Goal: Use online tool/utility: Use online tool/utility

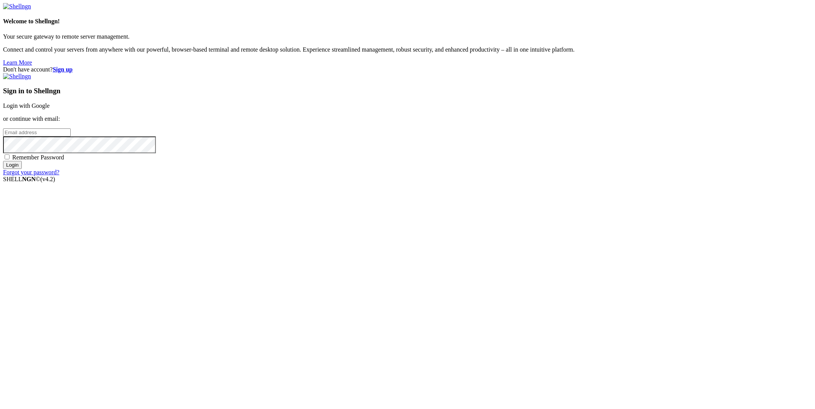
drag, startPoint x: 0, startPoint y: 0, endPoint x: 574, endPoint y: 160, distance: 596.1
click at [50, 109] on link "Login with Google" at bounding box center [26, 105] width 47 height 6
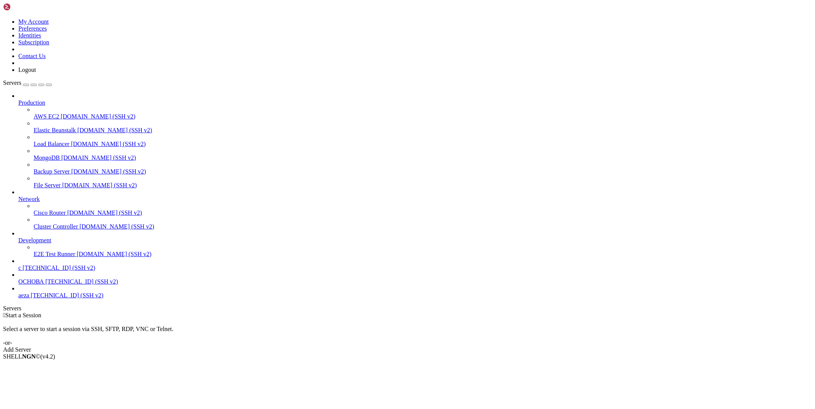
click at [48, 298] on span "[TECHNICAL_ID] (SSH v2)" at bounding box center [67, 295] width 73 height 6
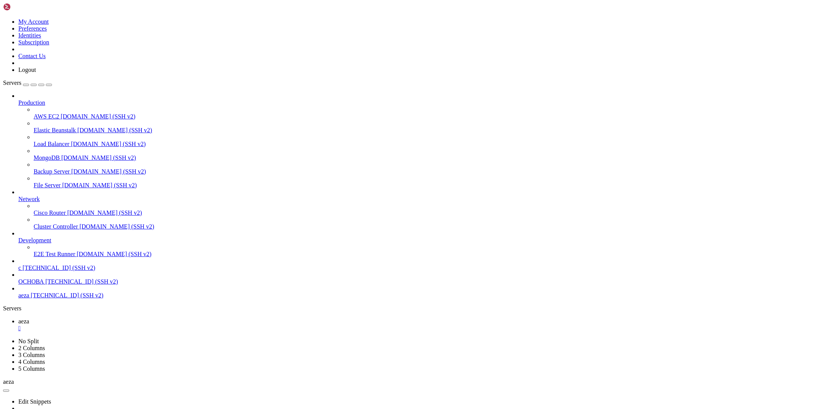
drag, startPoint x: 420, startPoint y: 793, endPoint x: 6, endPoint y: 595, distance: 458.5
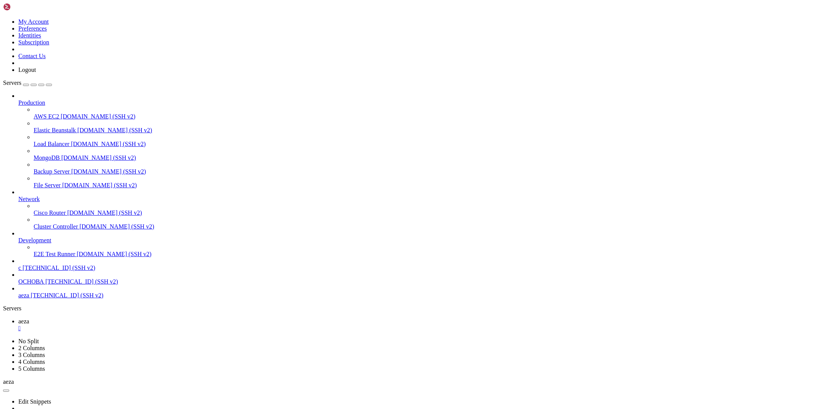
drag, startPoint x: 86, startPoint y: 734, endPoint x: 99, endPoint y: 740, distance: 13.5
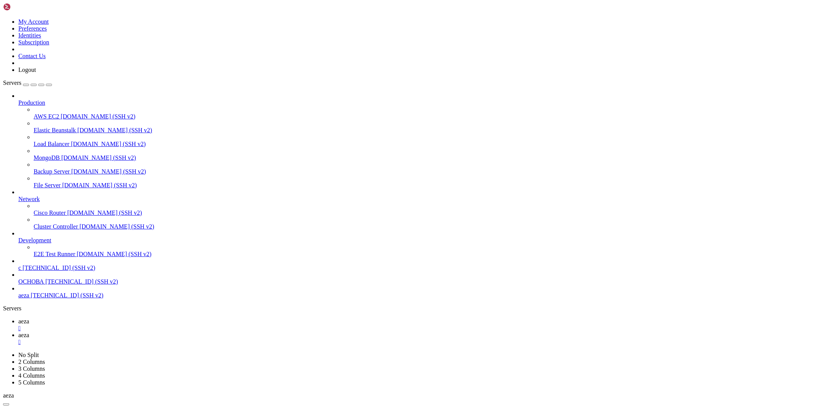
type input "/root/cloudflare/turnstile"
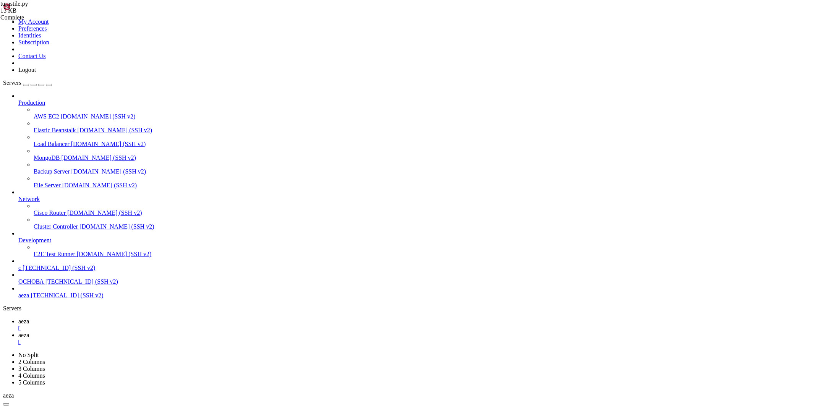
type textarea "app.run(host=args.host, port=int(args.port))"
drag, startPoint x: 105, startPoint y: 8, endPoint x: 129, endPoint y: 24, distance: 29.0
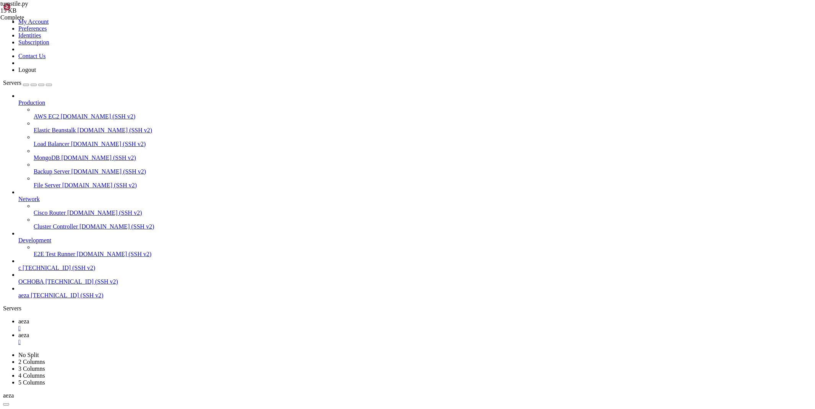
click at [18, 318] on icon at bounding box center [18, 321] width 0 height 6
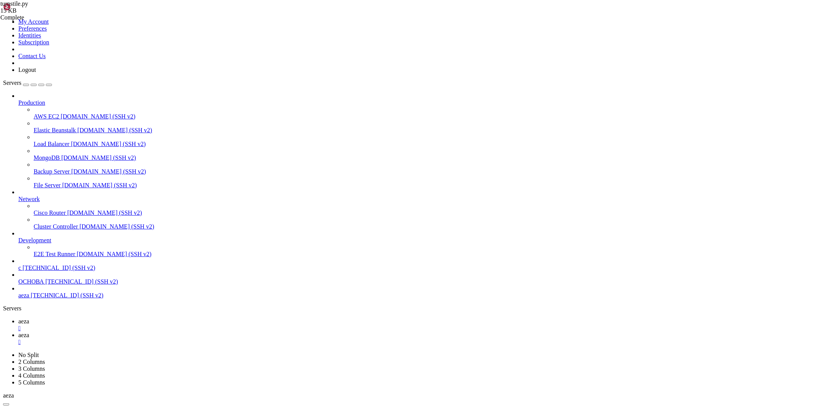
scroll to position [1409, 0]
click at [18, 332] on icon at bounding box center [18, 335] width 0 height 6
click at [29, 318] on span "aeza" at bounding box center [23, 321] width 11 height 6
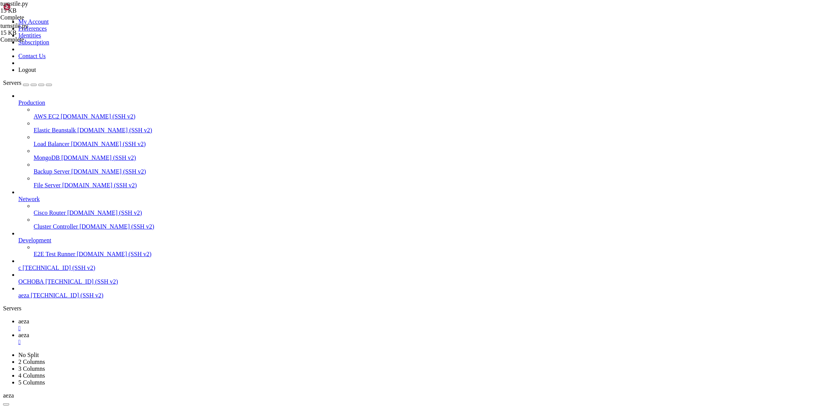
scroll to position [1428, 0]
click at [18, 332] on icon at bounding box center [18, 335] width 0 height 6
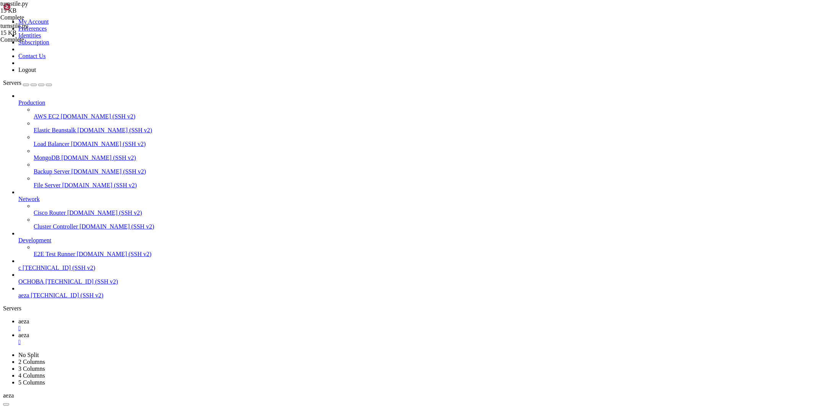
click at [29, 318] on span "aeza" at bounding box center [23, 321] width 11 height 6
click at [148, 332] on link "aeza " at bounding box center [414, 339] width 793 height 14
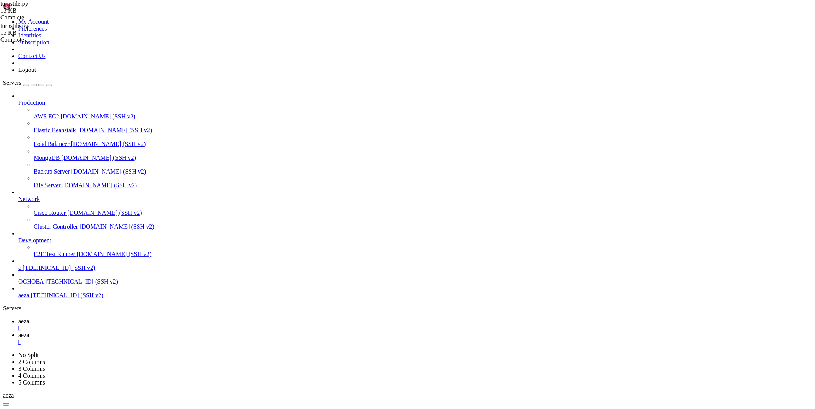
click at [94, 11] on div "My Account Preferences Identities Subscription Contact Us Logout" at bounding box center [407, 38] width 809 height 70
click at [102, 318] on link "aeza " at bounding box center [414, 325] width 793 height 14
click at [153, 332] on link "aeza " at bounding box center [414, 339] width 793 height 14
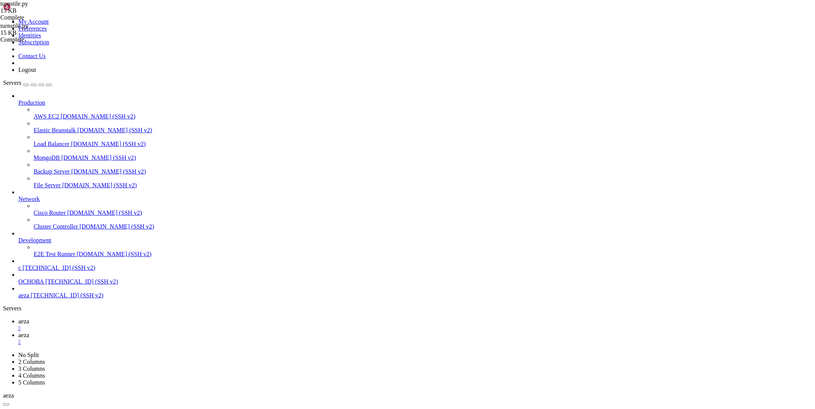
type input "/root/land"
click at [110, 318] on link "aeza " at bounding box center [414, 325] width 793 height 14
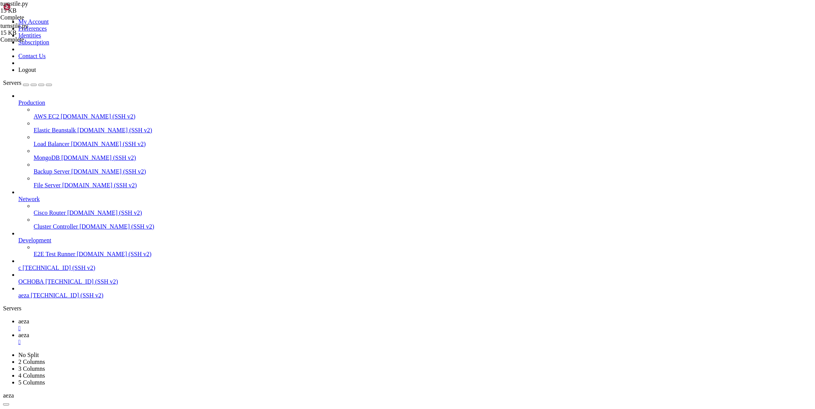
scroll to position [1480, 0]
click at [29, 332] on span "aeza" at bounding box center [23, 335] width 11 height 6
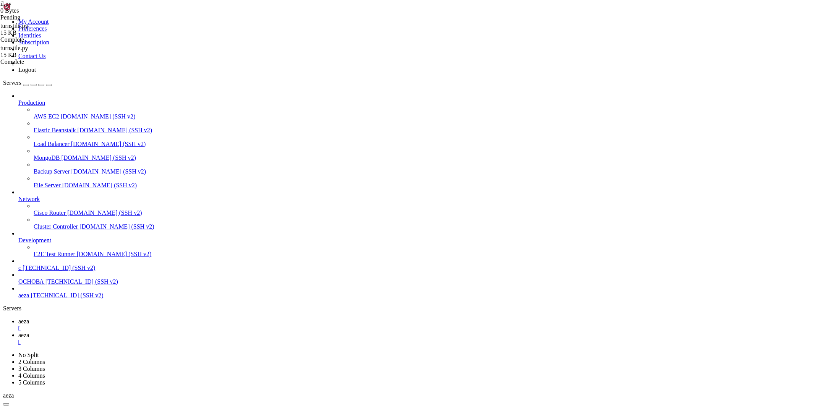
click at [165, 338] on div "" at bounding box center [414, 341] width 793 height 7
type input "/root/land"
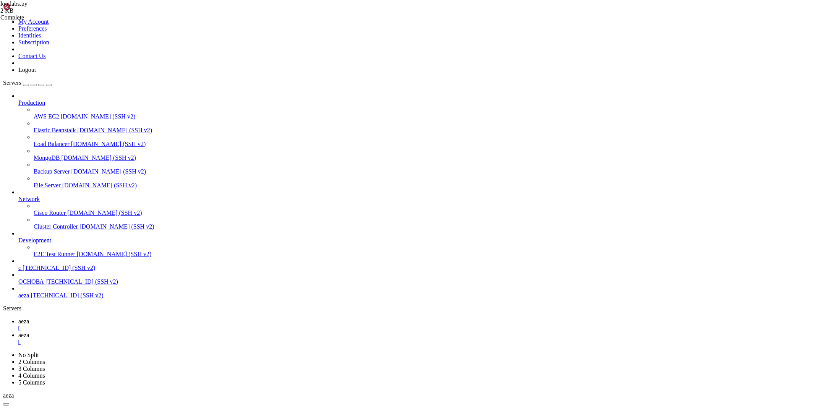
drag, startPoint x: 112, startPoint y: 10, endPoint x: 86, endPoint y: 4, distance: 26.2
click at [29, 318] on span "aeza" at bounding box center [23, 321] width 11 height 6
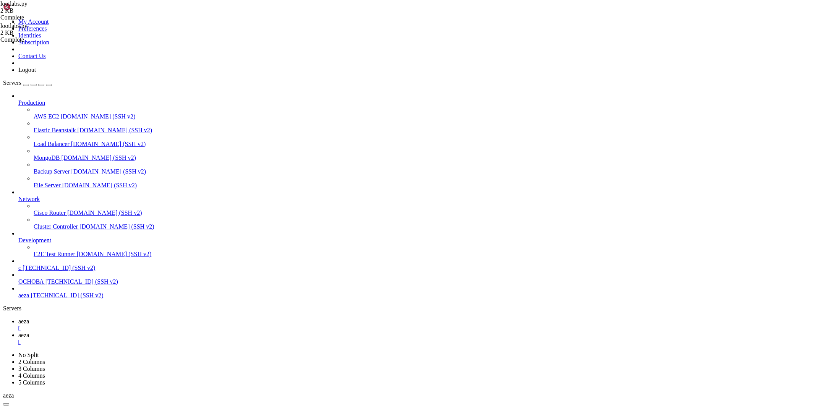
drag, startPoint x: 136, startPoint y: 819, endPoint x: 72, endPoint y: 816, distance: 63.8
click at [29, 332] on span "aeza" at bounding box center [23, 335] width 11 height 6
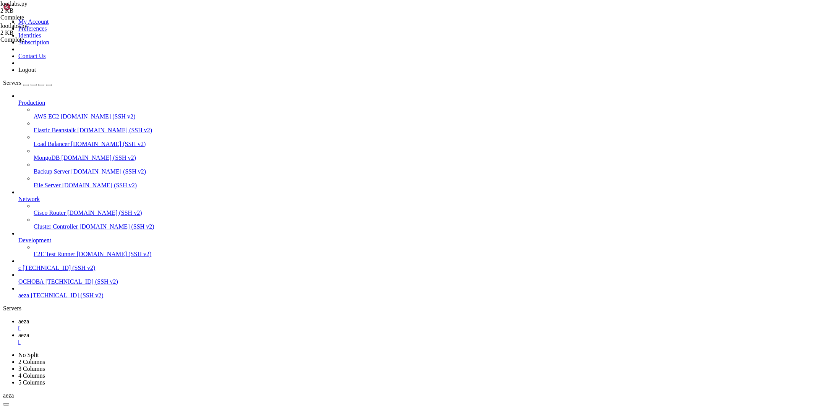
click at [164, 338] on div "" at bounding box center [414, 341] width 793 height 7
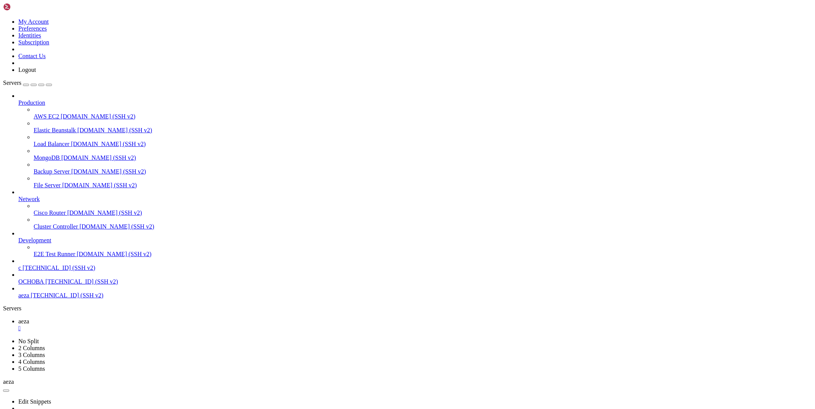
type input "/root/land"
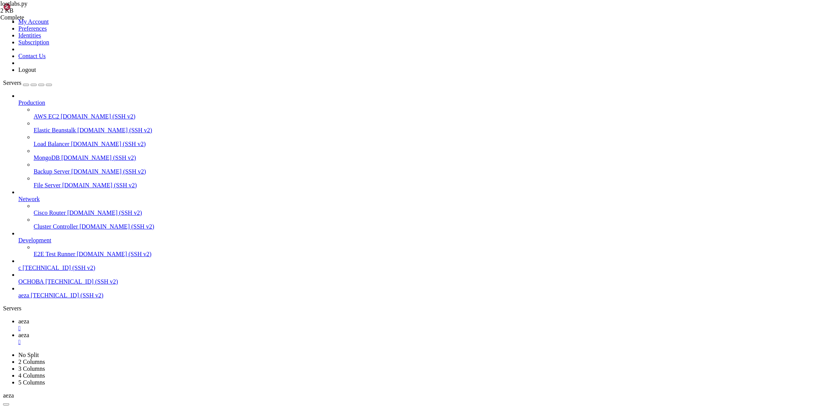
paste textarea
type textarea "print(asyncio.run(lootie(input('url - '))))"
click at [29, 318] on span "aeza" at bounding box center [23, 321] width 11 height 6
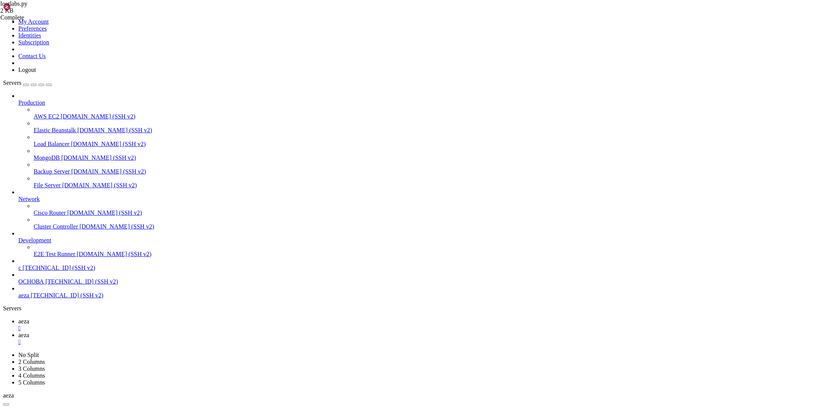
scroll to position [1649, 0]
drag, startPoint x: 150, startPoint y: 2, endPoint x: 163, endPoint y: 16, distance: 19.7
click at [151, 332] on link "aeza " at bounding box center [414, 339] width 793 height 14
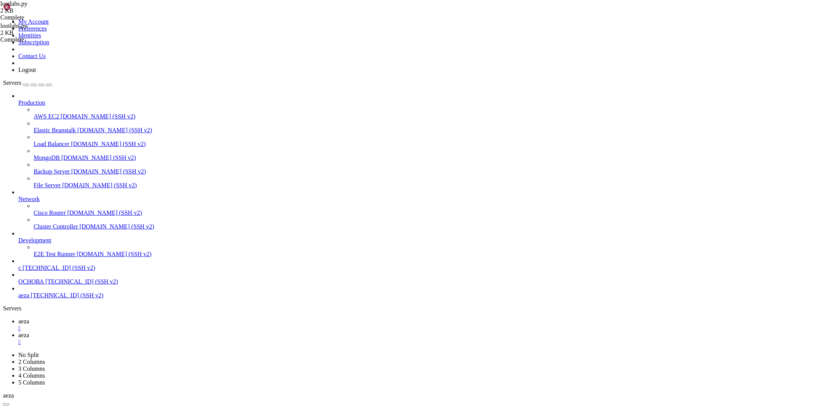
type textarea "print(asyncio.run(lootie(input('url - '))))"
click at [29, 318] on span "aeza" at bounding box center [23, 321] width 11 height 6
click at [147, 332] on link "aeza " at bounding box center [414, 339] width 793 height 14
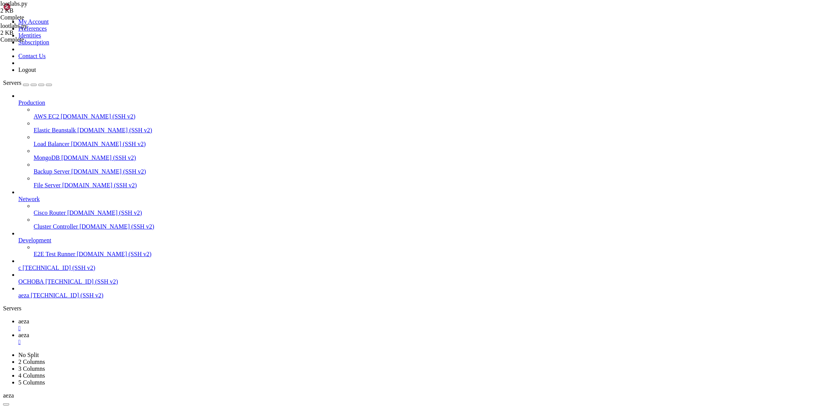
type textarea "print(asyncio.run(lootie(input('url - '))))"
click at [114, 318] on link "aeza " at bounding box center [414, 325] width 793 height 14
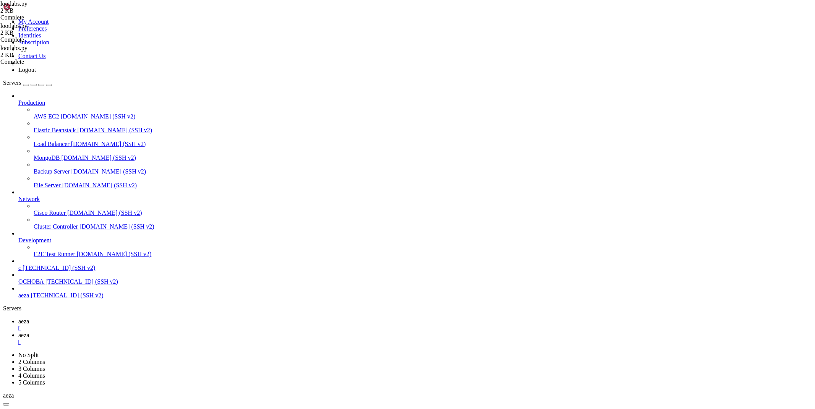
scroll to position [1883, 0]
click at [29, 332] on span "aeza" at bounding box center [23, 335] width 11 height 6
click at [29, 318] on span "aeza" at bounding box center [23, 321] width 11 height 6
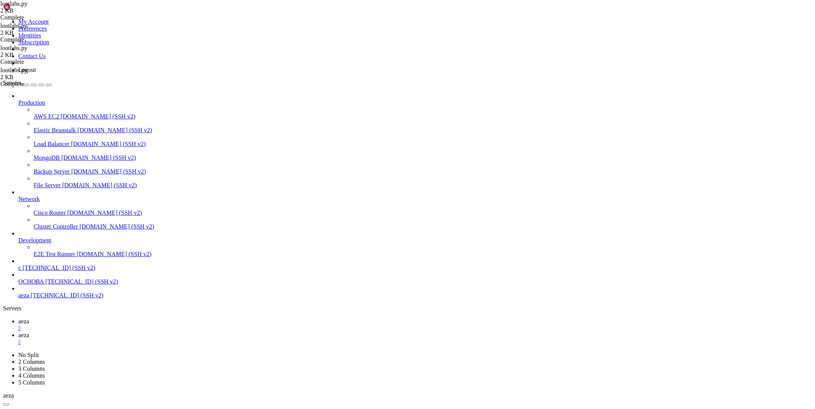
click at [29, 332] on span "aeza" at bounding box center [23, 335] width 11 height 6
paste textarea
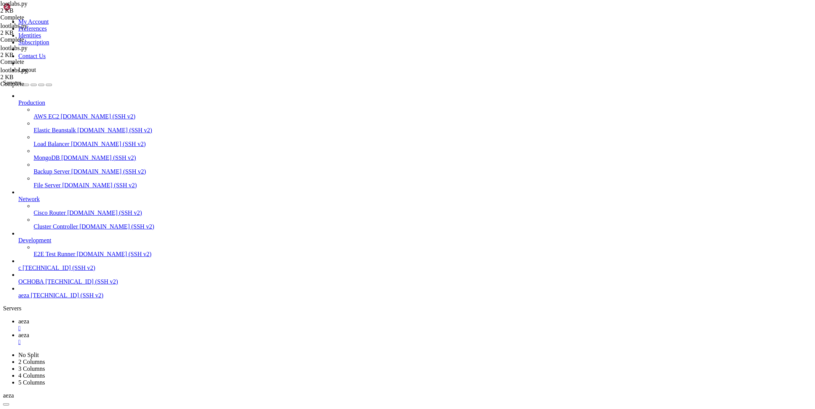
type textarea "print(asyncio.run(lootie(input('url - '))))"
click at [18, 318] on icon at bounding box center [18, 321] width 0 height 6
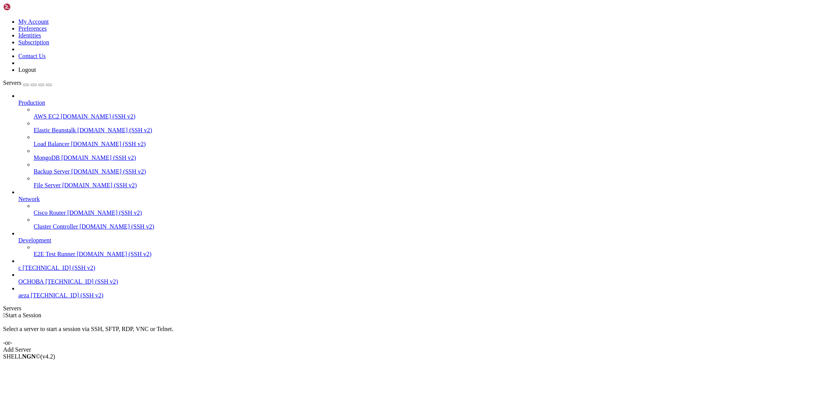
click at [43, 298] on span "[TECHNICAL_ID] (SSH v2)" at bounding box center [67, 295] width 73 height 6
